Goal: Task Accomplishment & Management: Complete application form

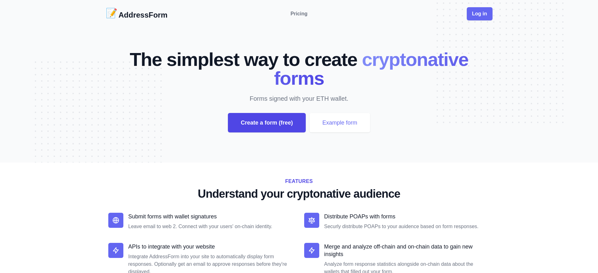
click at [266, 123] on div "Create a form (free)" at bounding box center [267, 122] width 78 height 19
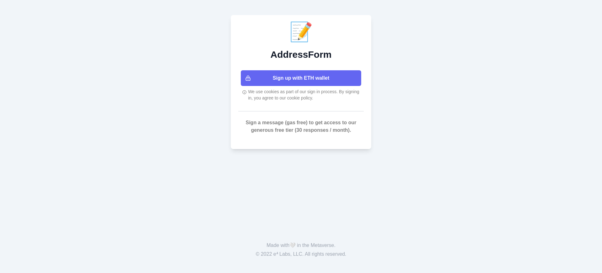
click at [301, 78] on button "Sign up with ETH wallet" at bounding box center [301, 78] width 120 height 16
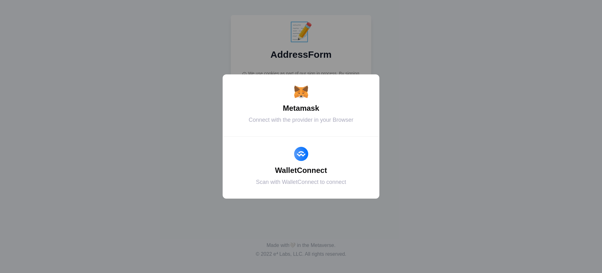
click at [301, 108] on div "Metamask" at bounding box center [301, 108] width 141 height 11
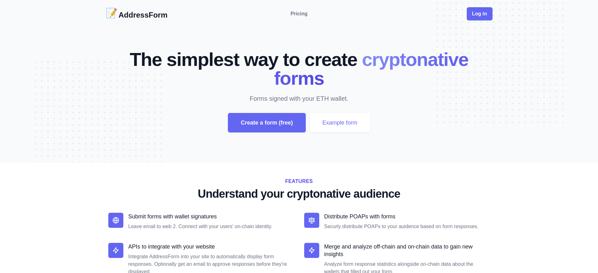
click at [266, 123] on div "Create a form (free)" at bounding box center [267, 122] width 78 height 19
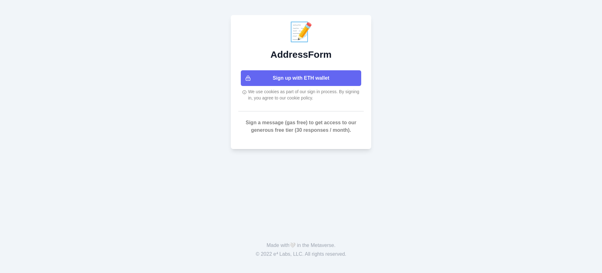
click at [301, 78] on button "Sign up with ETH wallet" at bounding box center [301, 78] width 120 height 16
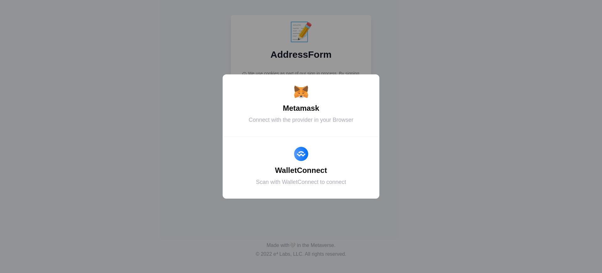
click at [301, 108] on div "Metamask" at bounding box center [301, 108] width 141 height 11
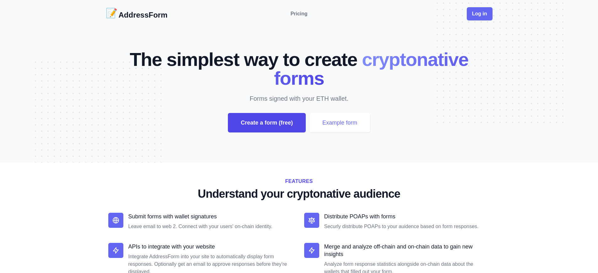
click at [266, 123] on div "Create a form (free)" at bounding box center [267, 122] width 78 height 19
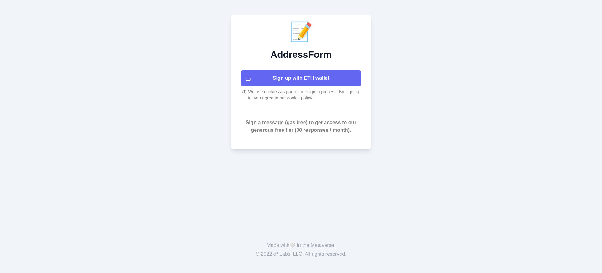
click at [301, 78] on button "Sign up with ETH wallet" at bounding box center [301, 78] width 120 height 16
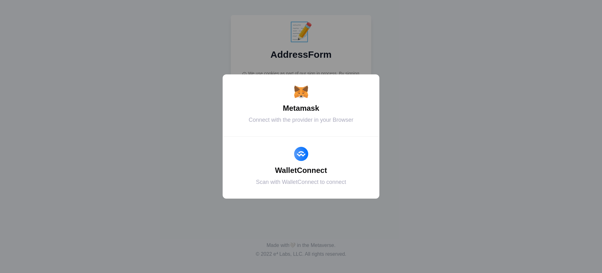
click at [301, 170] on div "WalletConnect" at bounding box center [301, 170] width 141 height 11
